Goal: Task Accomplishment & Management: Use online tool/utility

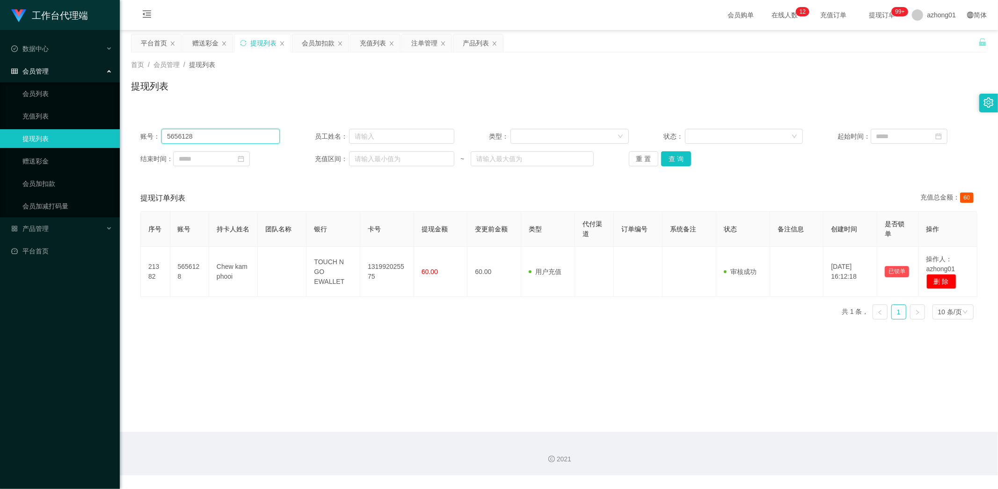
drag, startPoint x: 206, startPoint y: 133, endPoint x: 117, endPoint y: 128, distance: 89.5
click at [120, 128] on main "关闭左侧 关闭右侧 关闭其它 刷新页面 平台首页 赠送彩金 提现列表 会员加扣款 充值列表 注单管理 产品列表 首页 / 会员管理 / 提现列表 / 提现列表…" at bounding box center [559, 231] width 879 height 402
paste input "018466984"
type input "0184669848"
click at [664, 160] on button "查 询" at bounding box center [676, 158] width 30 height 15
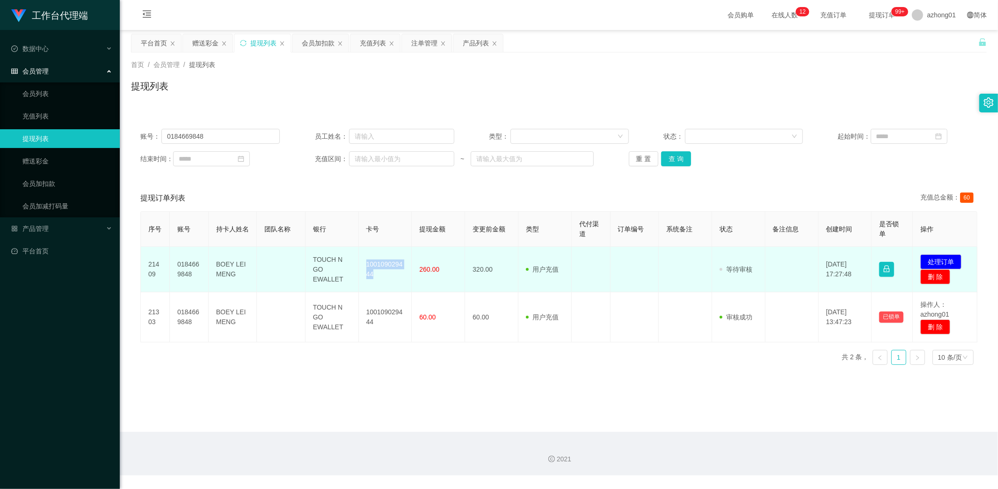
drag, startPoint x: 363, startPoint y: 261, endPoint x: 391, endPoint y: 278, distance: 33.2
click at [391, 278] on td "100109029444" at bounding box center [385, 269] width 53 height 45
copy td "100109029444"
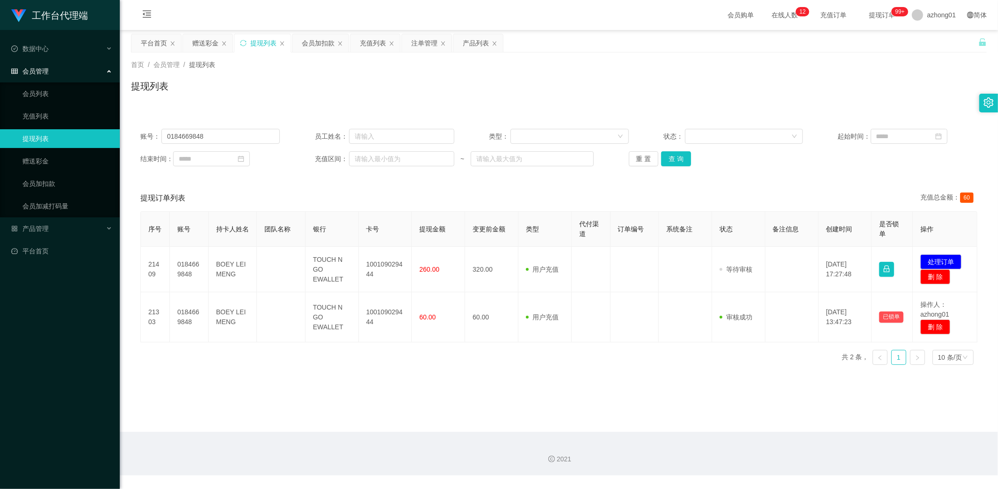
click at [403, 400] on main "关闭左侧 关闭右侧 关闭其它 刷新页面 平台首页 赠送彩金 提现列表 会员加扣款 充值列表 注单管理 产品列表 首页 / 会员管理 / 提现列表 / 提现列表…" at bounding box center [559, 231] width 879 height 402
drag, startPoint x: 212, startPoint y: 138, endPoint x: 140, endPoint y: 129, distance: 71.7
click at [140, 129] on div "账号： 0184669848" at bounding box center [209, 136] width 139 height 15
click at [35, 155] on link "赠送彩金" at bounding box center [67, 161] width 90 height 19
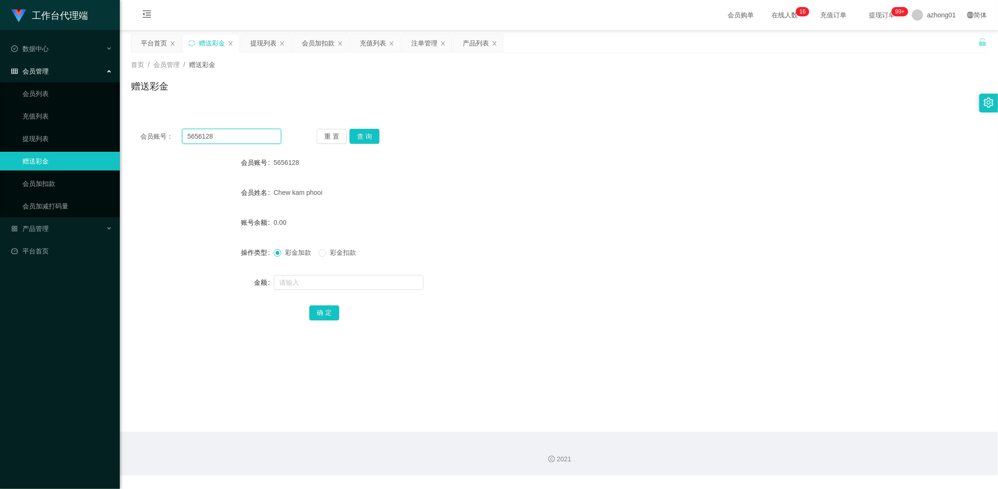
drag, startPoint x: 236, startPoint y: 132, endPoint x: 124, endPoint y: 121, distance: 112.5
click at [124, 122] on main "关闭左侧 关闭右侧 关闭其它 刷新页面 平台首页 赠送彩金 提现列表 会员加扣款 充值列表 注单管理 产品列表 首页 / 会员管理 / 赠送彩金 / 赠送彩金…" at bounding box center [559, 231] width 879 height 402
paste input "0184669848"
type input "0184669848"
click at [361, 133] on button "查 询" at bounding box center [365, 136] width 30 height 15
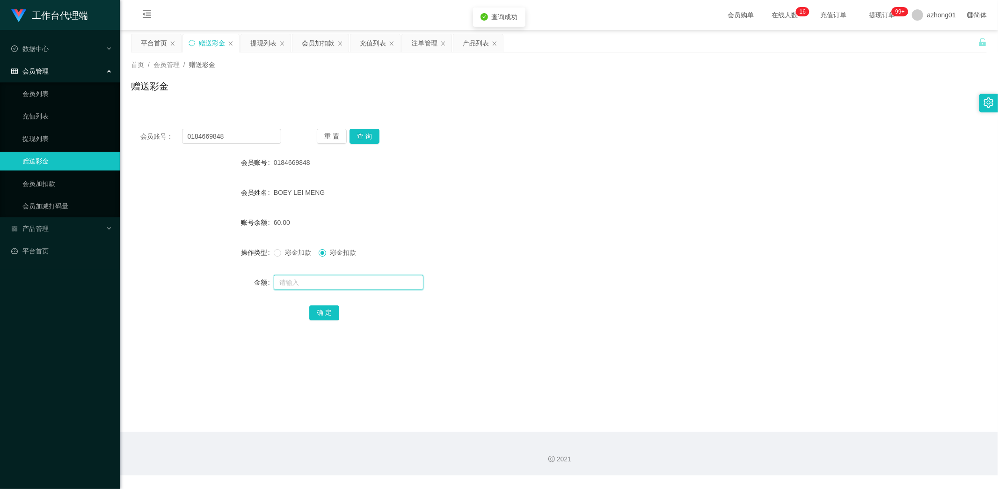
click at [316, 283] on input "text" at bounding box center [349, 282] width 150 height 15
type input "60"
click at [322, 318] on button "确 定" at bounding box center [324, 312] width 30 height 15
click at [36, 133] on link "提现列表" at bounding box center [67, 138] width 90 height 19
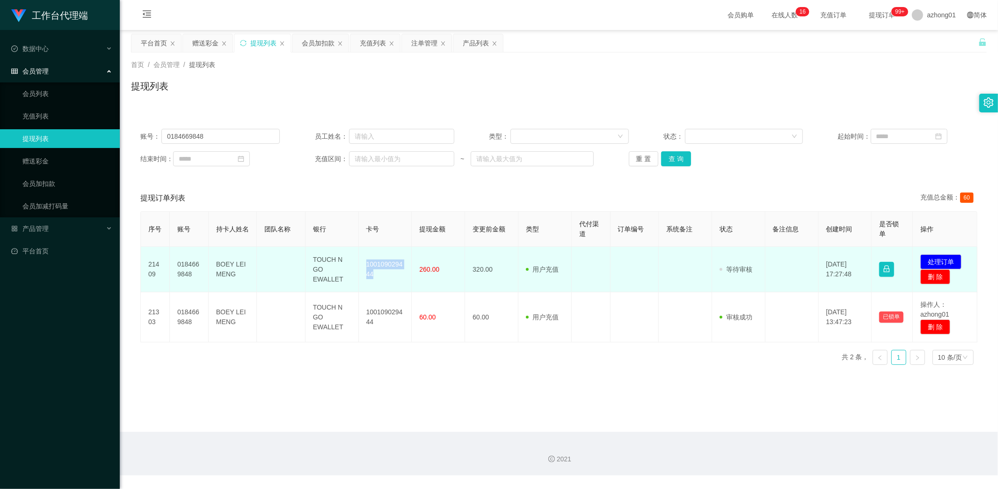
drag, startPoint x: 363, startPoint y: 262, endPoint x: 389, endPoint y: 281, distance: 31.8
click at [388, 281] on td "100109029444" at bounding box center [385, 269] width 53 height 45
copy td "100109029444"
click at [935, 255] on button "处理订单" at bounding box center [941, 261] width 41 height 15
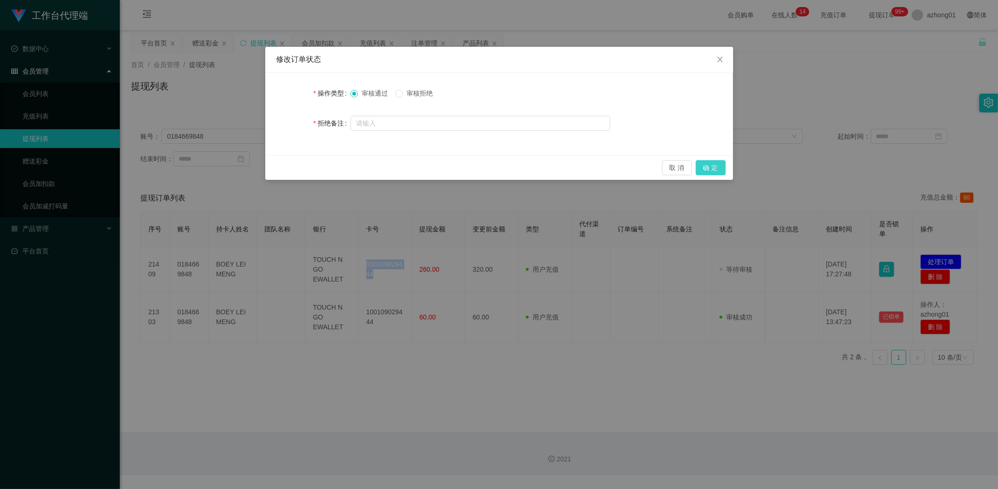
click at [711, 169] on button "确 定" at bounding box center [711, 167] width 30 height 15
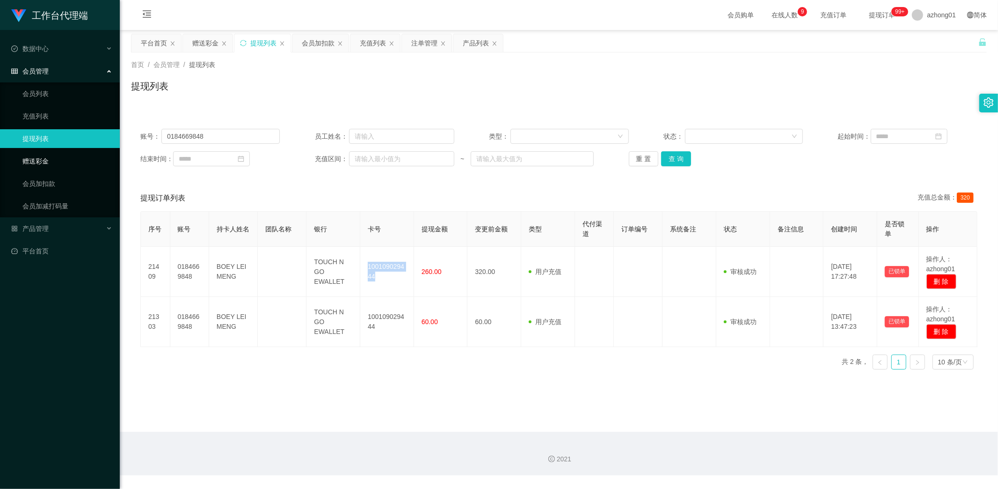
click at [42, 159] on link "赠送彩金" at bounding box center [67, 161] width 90 height 19
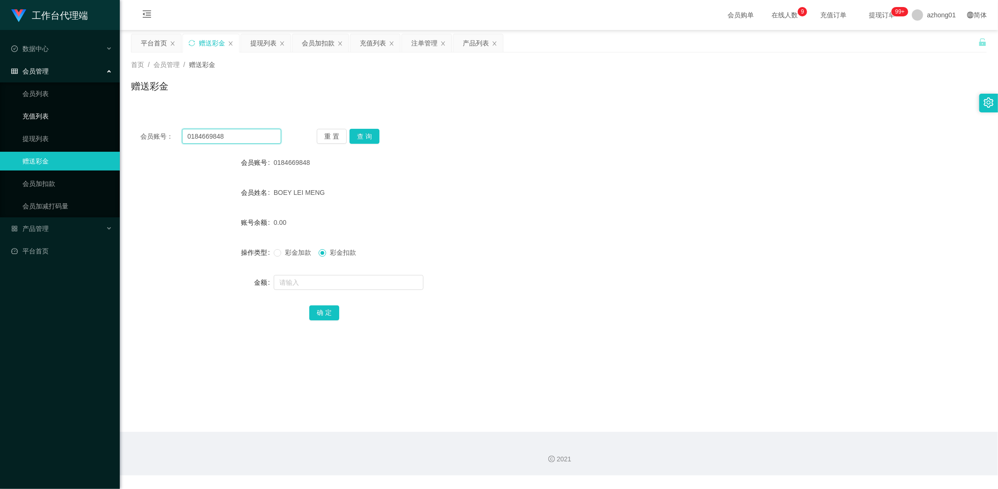
drag, startPoint x: 232, startPoint y: 132, endPoint x: 119, endPoint y: 120, distance: 113.5
click at [122, 122] on main "关闭左侧 关闭右侧 关闭其它 刷新页面 平台首页 赠送彩金 提现列表 会员加扣款 充值列表 注单管理 产品列表 首页 / 会员管理 / 赠送彩金 / 赠送彩金…" at bounding box center [559, 231] width 879 height 402
paste input "Siong3789"
type input "Siong3789"
click at [364, 135] on button "查 询" at bounding box center [365, 136] width 30 height 15
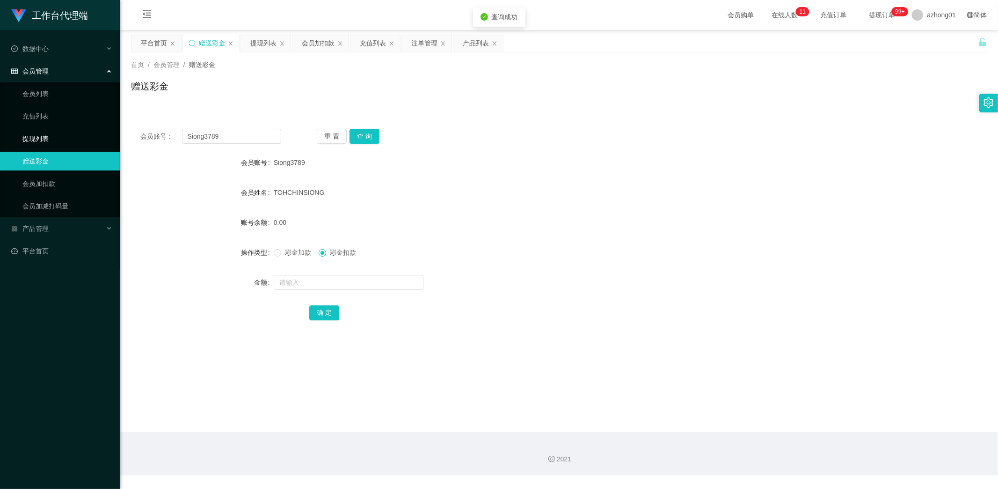
click at [37, 136] on link "提现列表" at bounding box center [67, 138] width 90 height 19
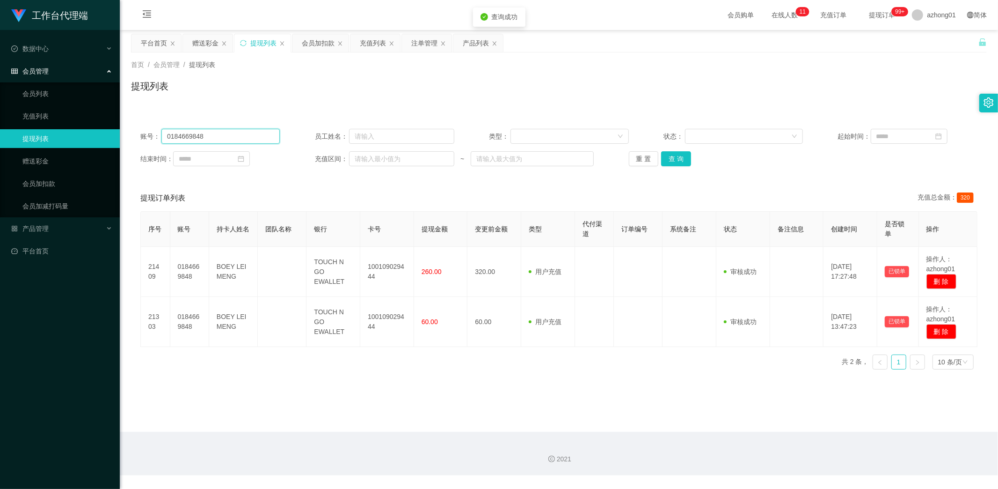
drag, startPoint x: 215, startPoint y: 137, endPoint x: 57, endPoint y: 126, distance: 158.6
click at [63, 127] on section "工作台代理端 数据中心 员工统计 团队统计 会员管理 会员列表 充值列表 提现列表 赠送彩金 会员加扣款 会员加减打码量 产品管理 开奖记录 注单管理 产品列…" at bounding box center [499, 237] width 998 height 475
paste input "Siong3789"
type input "Siong3789"
click at [676, 159] on button "查 询" at bounding box center [676, 158] width 30 height 15
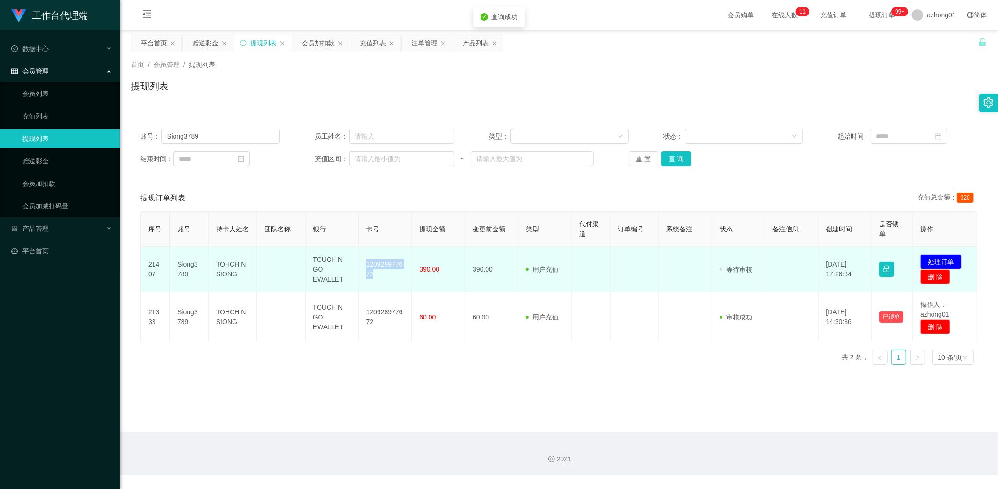
drag, startPoint x: 374, startPoint y: 268, endPoint x: 386, endPoint y: 275, distance: 13.9
click at [386, 275] on td "120928977672" at bounding box center [385, 269] width 53 height 45
copy td "120928977672"
click at [944, 259] on button "处理订单" at bounding box center [941, 261] width 41 height 15
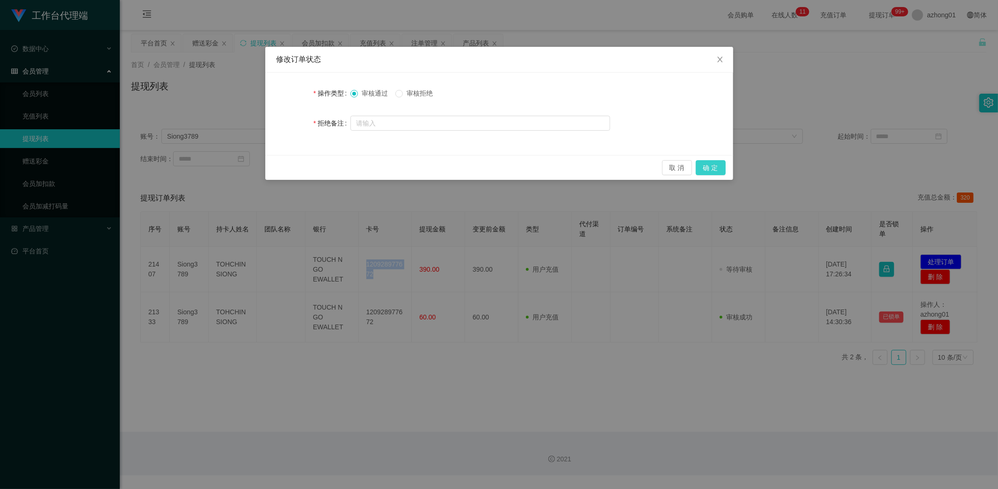
drag, startPoint x: 712, startPoint y: 165, endPoint x: 714, endPoint y: 174, distance: 9.1
click at [713, 165] on button "确 定" at bounding box center [711, 167] width 30 height 15
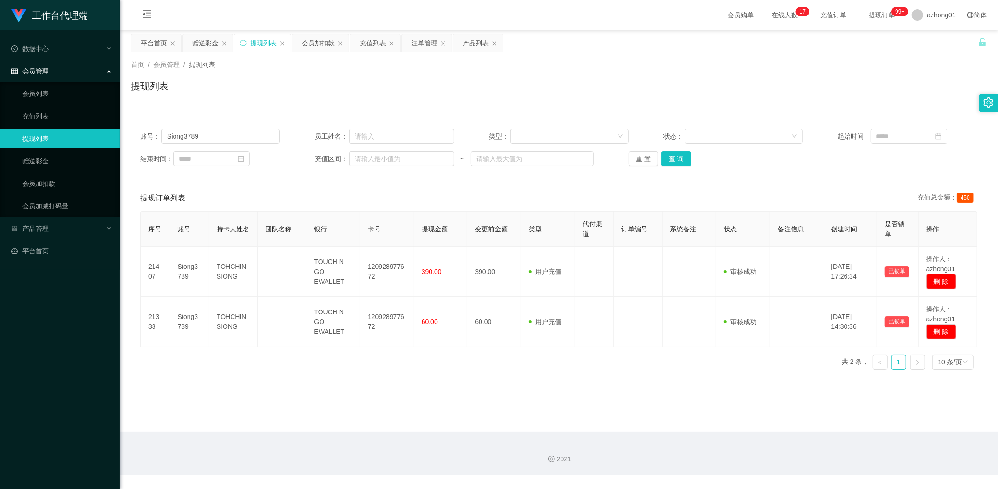
drag, startPoint x: 164, startPoint y: 427, endPoint x: 138, endPoint y: 400, distance: 37.7
click at [162, 426] on main "关闭左侧 关闭右侧 关闭其它 刷新页面 平台首页 赠送彩金 提现列表 会员加扣款 充值列表 注单管理 产品列表 首页 / 会员管理 / 提现列表 / 提现列表…" at bounding box center [559, 231] width 879 height 402
click at [29, 157] on link "赠送彩金" at bounding box center [67, 161] width 90 height 19
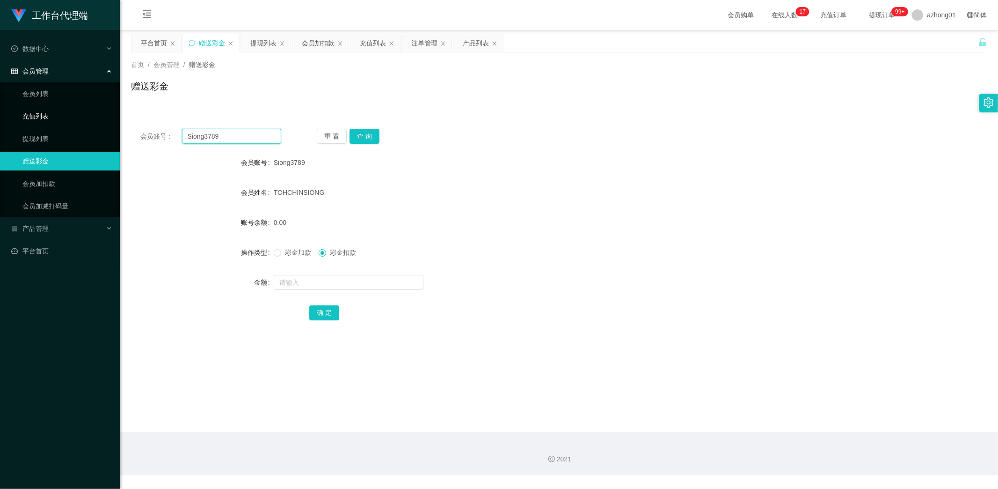
drag, startPoint x: 218, startPoint y: 136, endPoint x: 102, endPoint y: 124, distance: 116.8
click at [102, 124] on section "工作台代理端 数据中心 员工统计 团队统计 会员管理 会员列表 充值列表 提现列表 赠送彩金 会员加扣款 会员加减打码量 产品管理 开奖记录 注单管理 产品列…" at bounding box center [499, 237] width 998 height 475
paste input "Jerrywee"
type input "Jerrywee"
click at [376, 132] on button "查 询" at bounding box center [365, 136] width 30 height 15
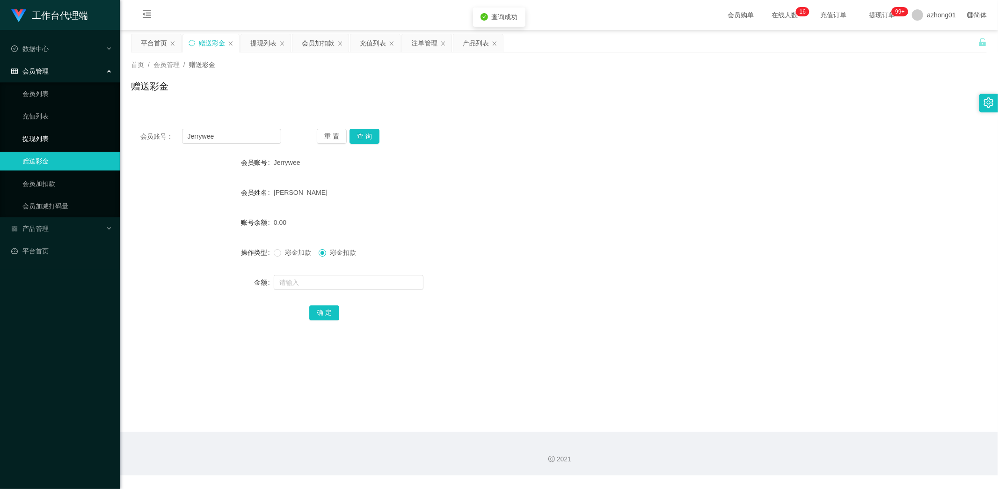
drag, startPoint x: 38, startPoint y: 136, endPoint x: 50, endPoint y: 143, distance: 13.4
click at [38, 136] on link "提现列表" at bounding box center [67, 138] width 90 height 19
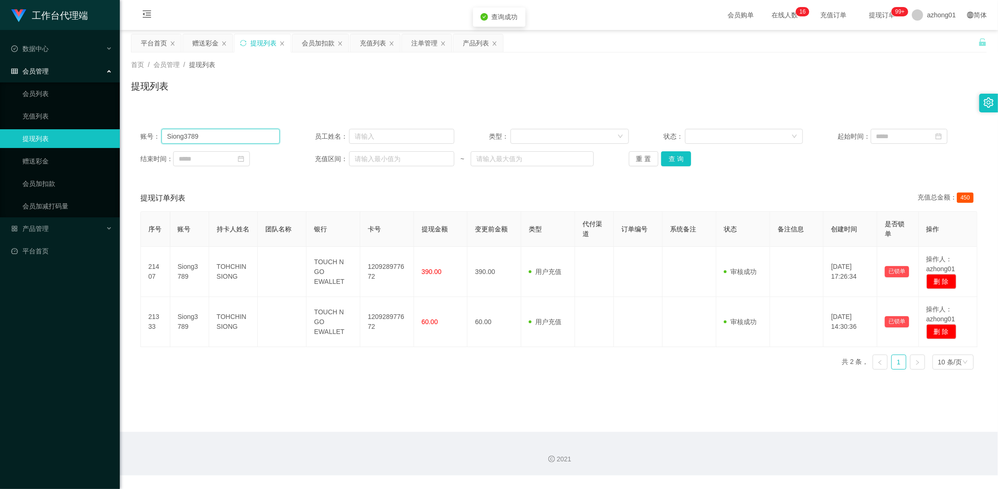
drag, startPoint x: 212, startPoint y: 139, endPoint x: 97, endPoint y: 134, distance: 114.8
click at [97, 134] on section "工作台代理端 数据中心 员工统计 团队统计 会员管理 会员列表 充值列表 提现列表 赠送彩金 会员加扣款 会员加减打码量 产品管理 开奖记录 注单管理 产品列…" at bounding box center [499, 237] width 998 height 475
paste input "Jerrywee"
type input "Jerrywee"
click at [675, 161] on button "查 询" at bounding box center [676, 158] width 30 height 15
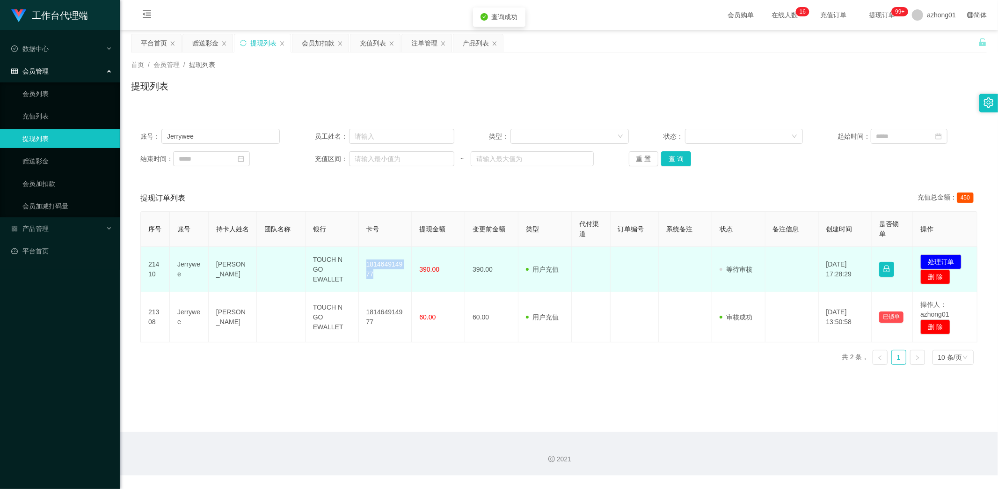
drag, startPoint x: 362, startPoint y: 260, endPoint x: 382, endPoint y: 279, distance: 28.1
click at [382, 279] on td "181464914977" at bounding box center [385, 269] width 53 height 45
copy td "181464914977"
click at [939, 260] on button "处理订单" at bounding box center [941, 261] width 41 height 15
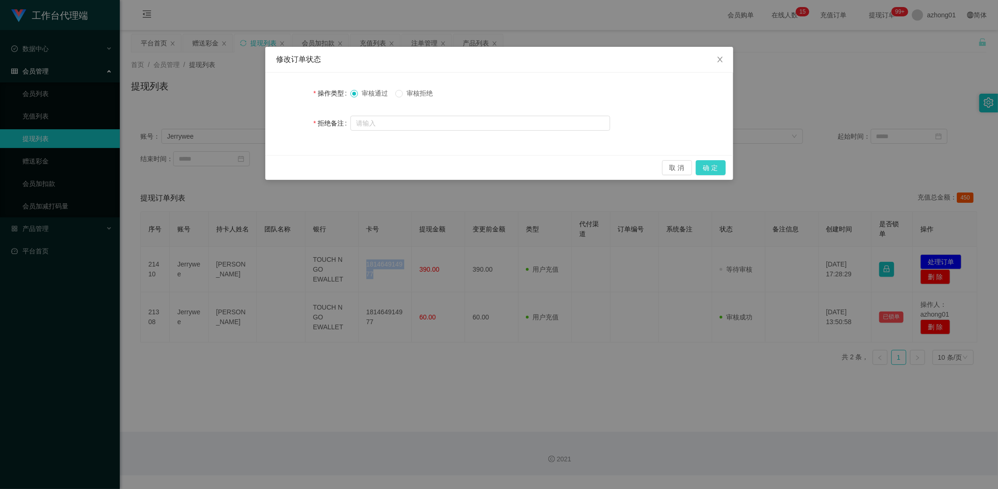
click at [711, 169] on button "确 定" at bounding box center [711, 167] width 30 height 15
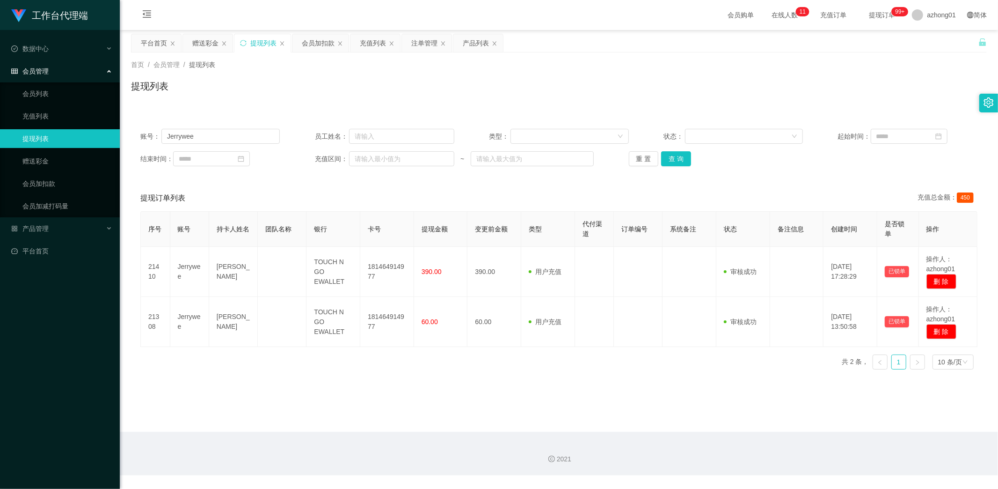
click at [493, 374] on div "序号 账号 持卡人姓名 团队名称 银行 卡号 提现金额 变更前金额 类型 代付渠道 订单编号 系统备注 状态 备注信息 创建时间 是否锁单 操作 21410 …" at bounding box center [558, 294] width 837 height 166
